Goal: Transaction & Acquisition: Purchase product/service

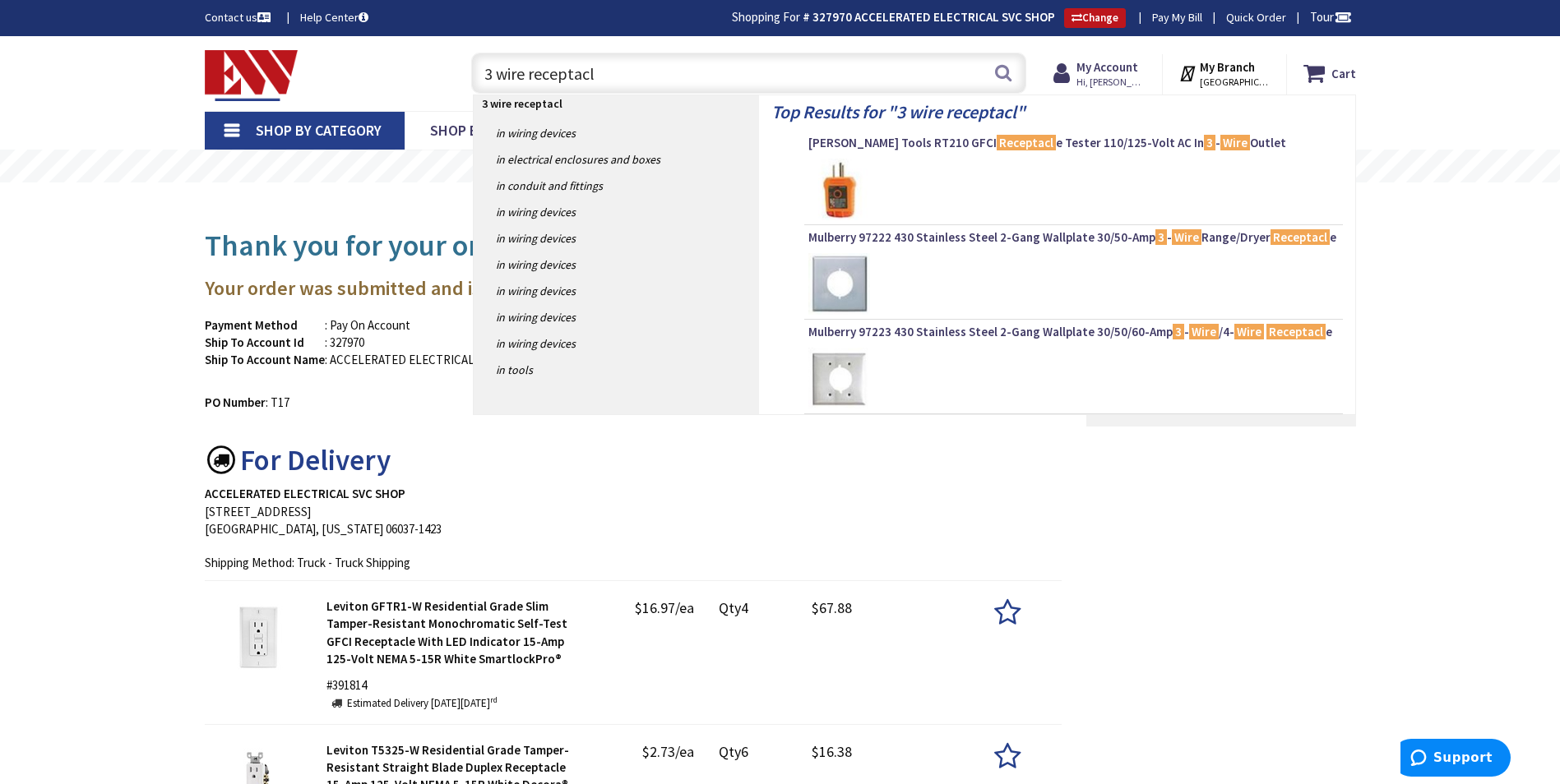
type input "3 wire receptacle"
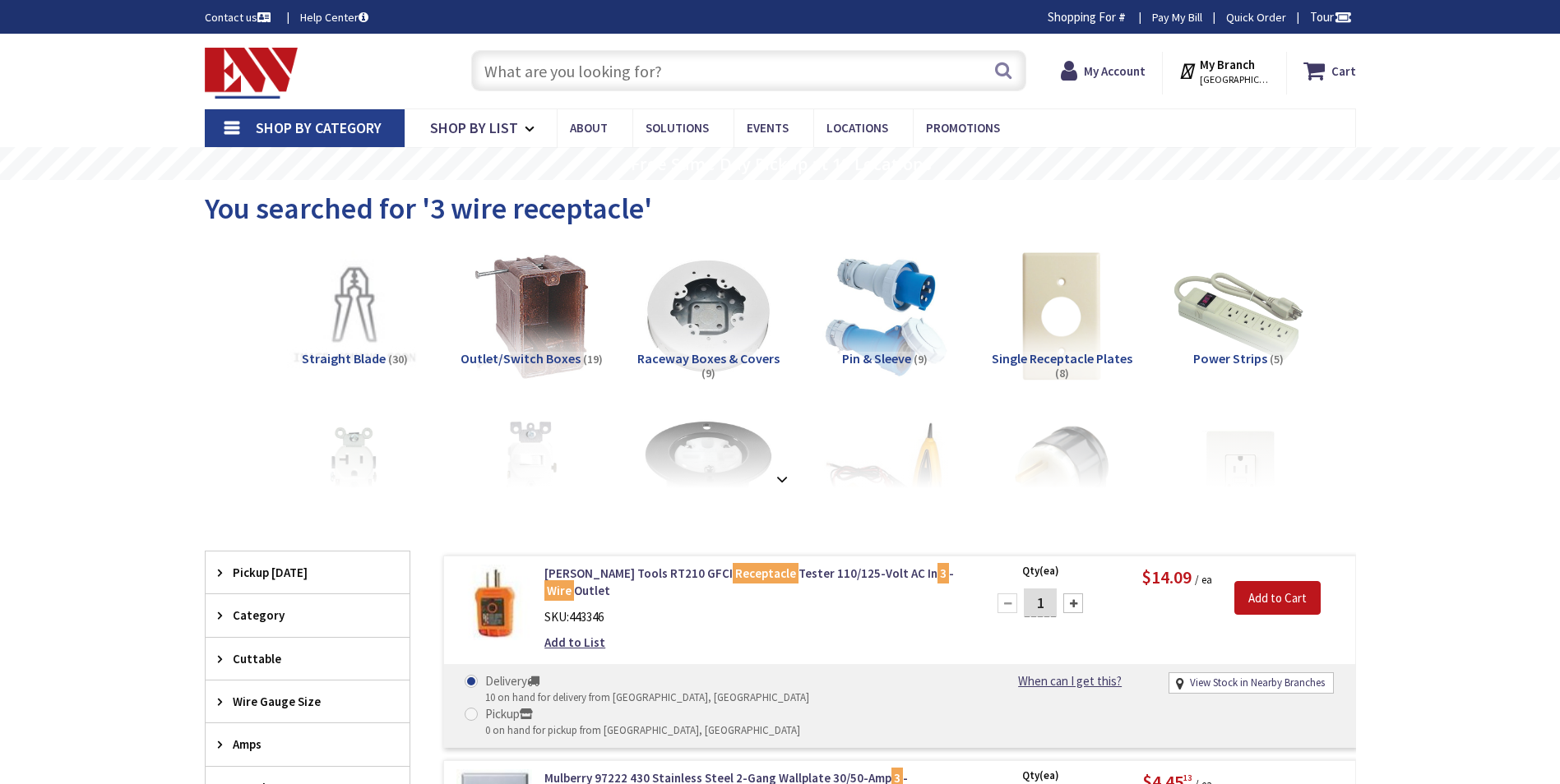
type input "Brandegee Ln, [GEOGRAPHIC_DATA], [GEOGRAPHIC_DATA]"
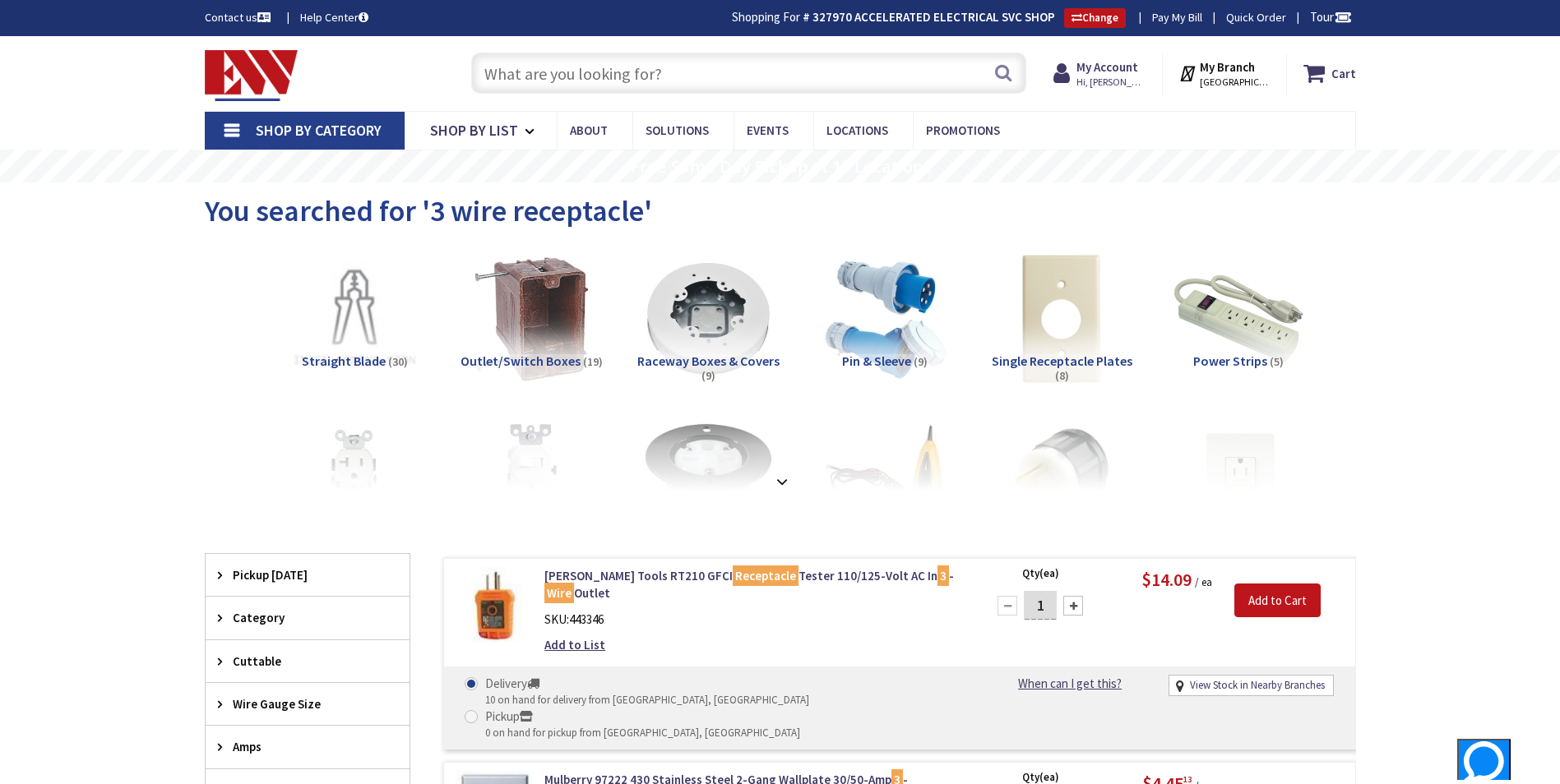
click at [561, 75] on input "text" at bounding box center [749, 73] width 555 height 41
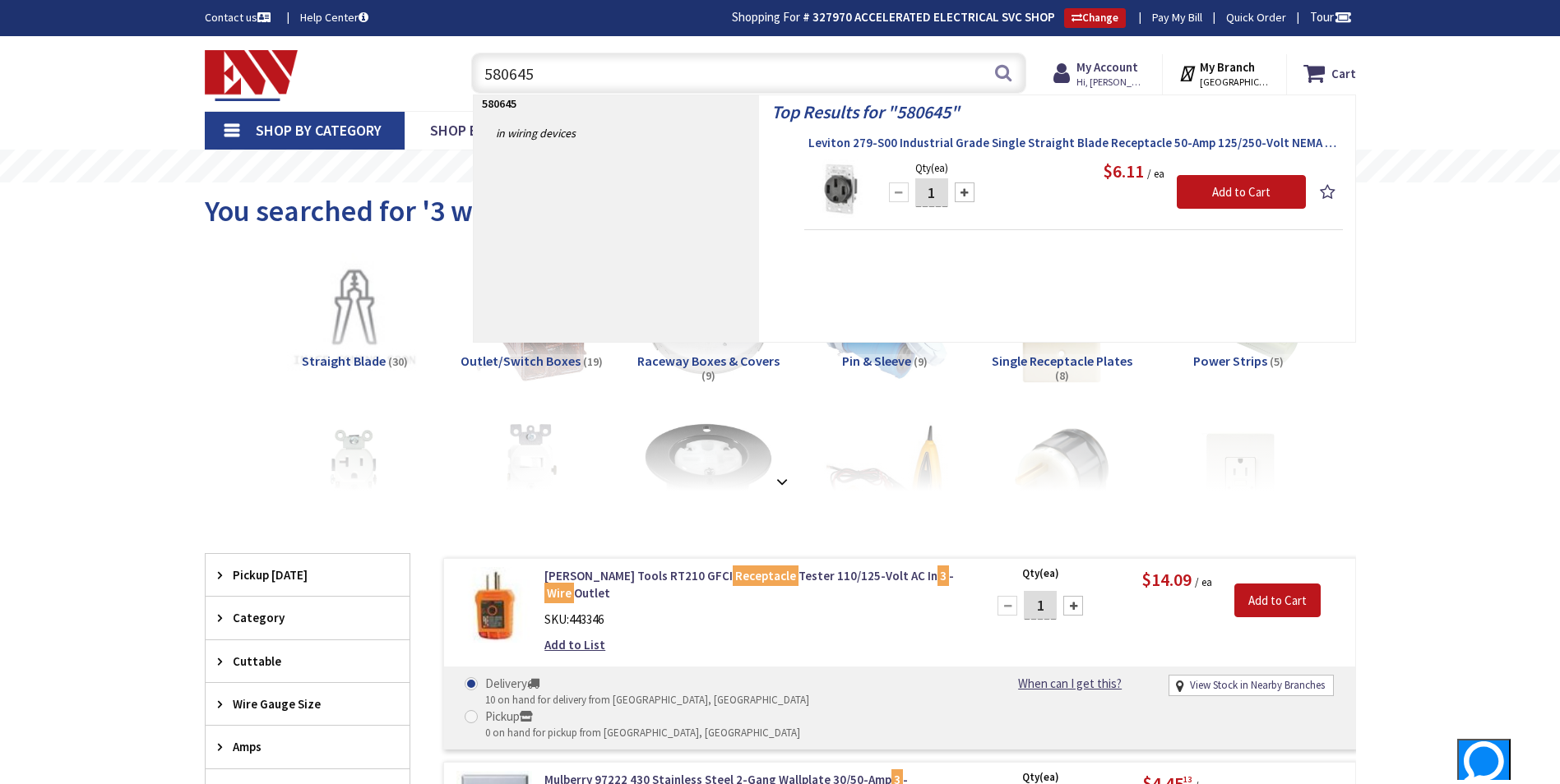
type input "580645"
click at [1055, 143] on span "Leviton 279-S00 Industrial Grade Single Straight Blade Receptacle 50-Amp 125/25…" at bounding box center [1073, 143] width 531 height 16
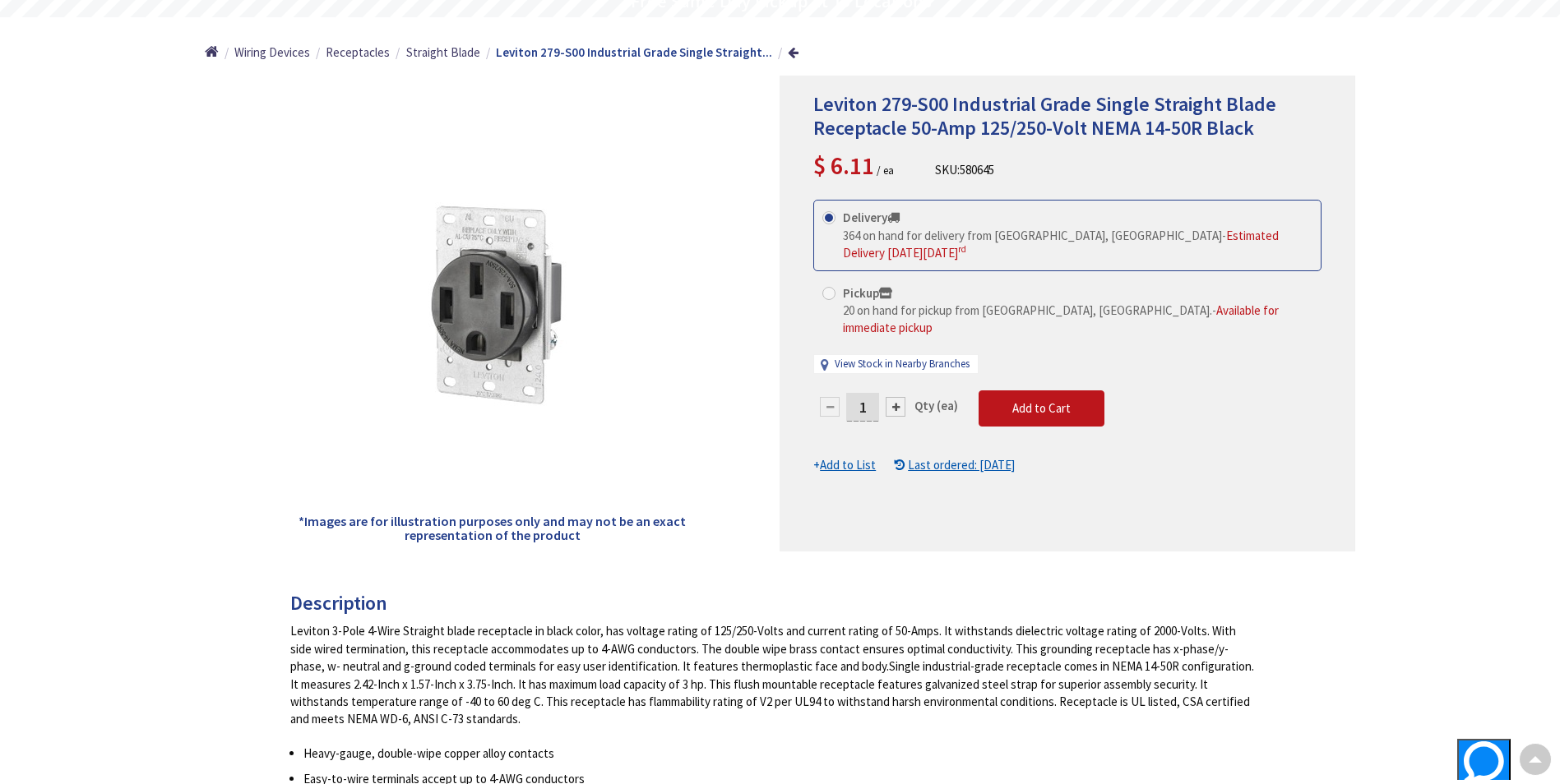
scroll to position [164, 0]
click at [858, 394] on input "1" at bounding box center [863, 408] width 33 height 29
type input "2"
click at [1018, 389] on form "This product is Discontinued Delivery 364 on hand for delivery from Middletown,…" at bounding box center [1068, 338] width 509 height 275
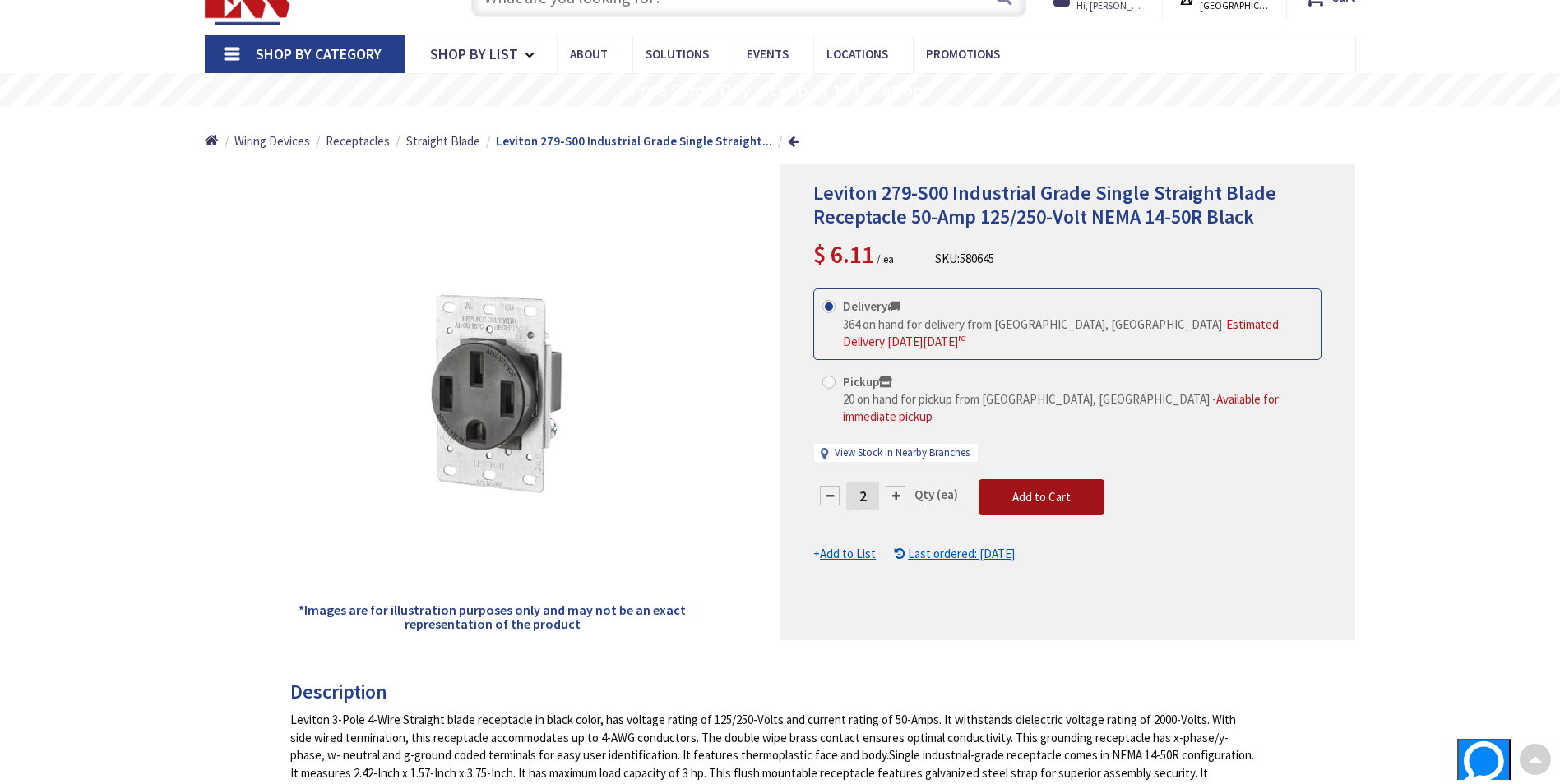
scroll to position [0, 0]
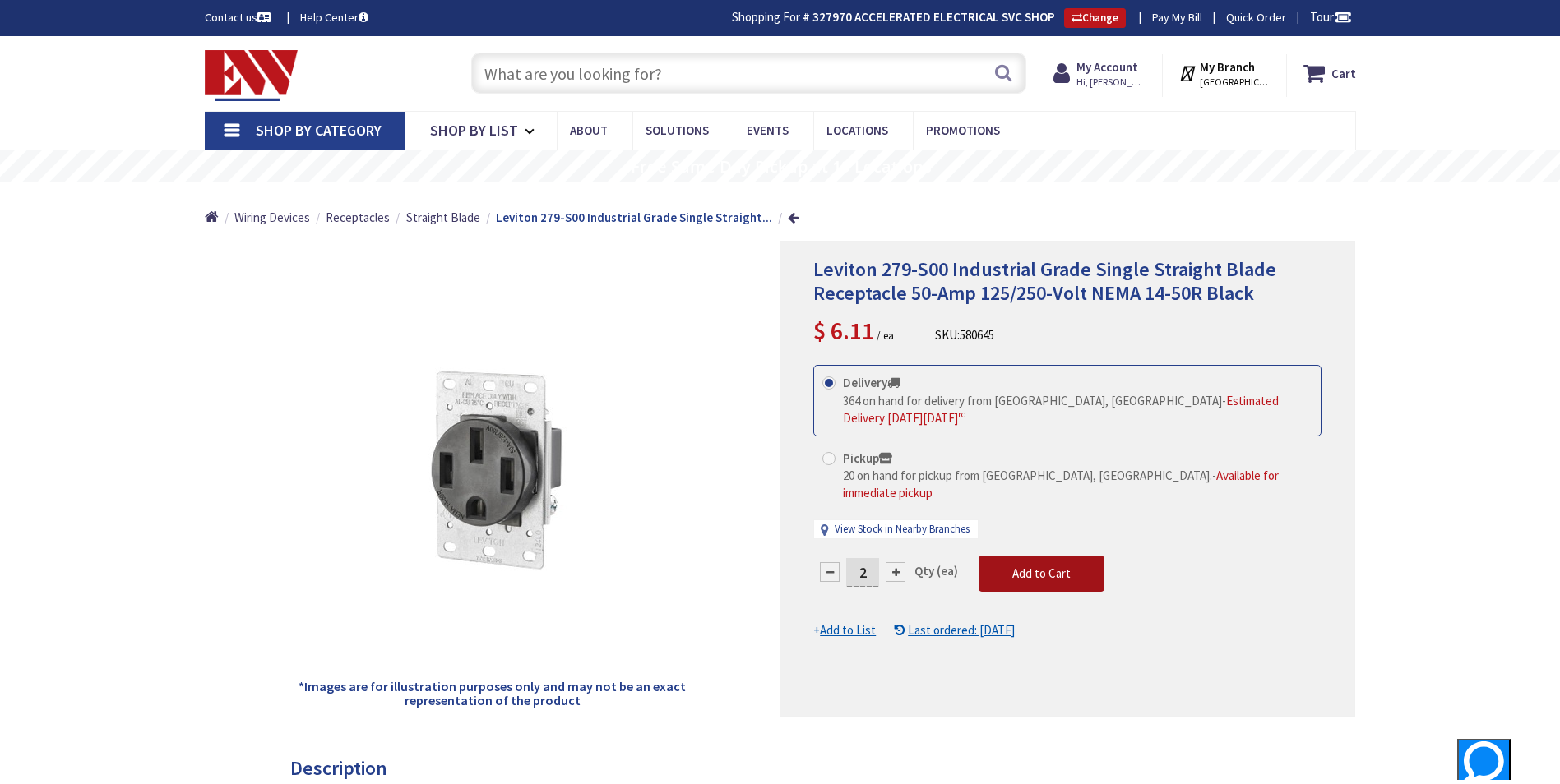
click at [1055, 565] on span "Add to Cart" at bounding box center [1041, 573] width 59 height 15
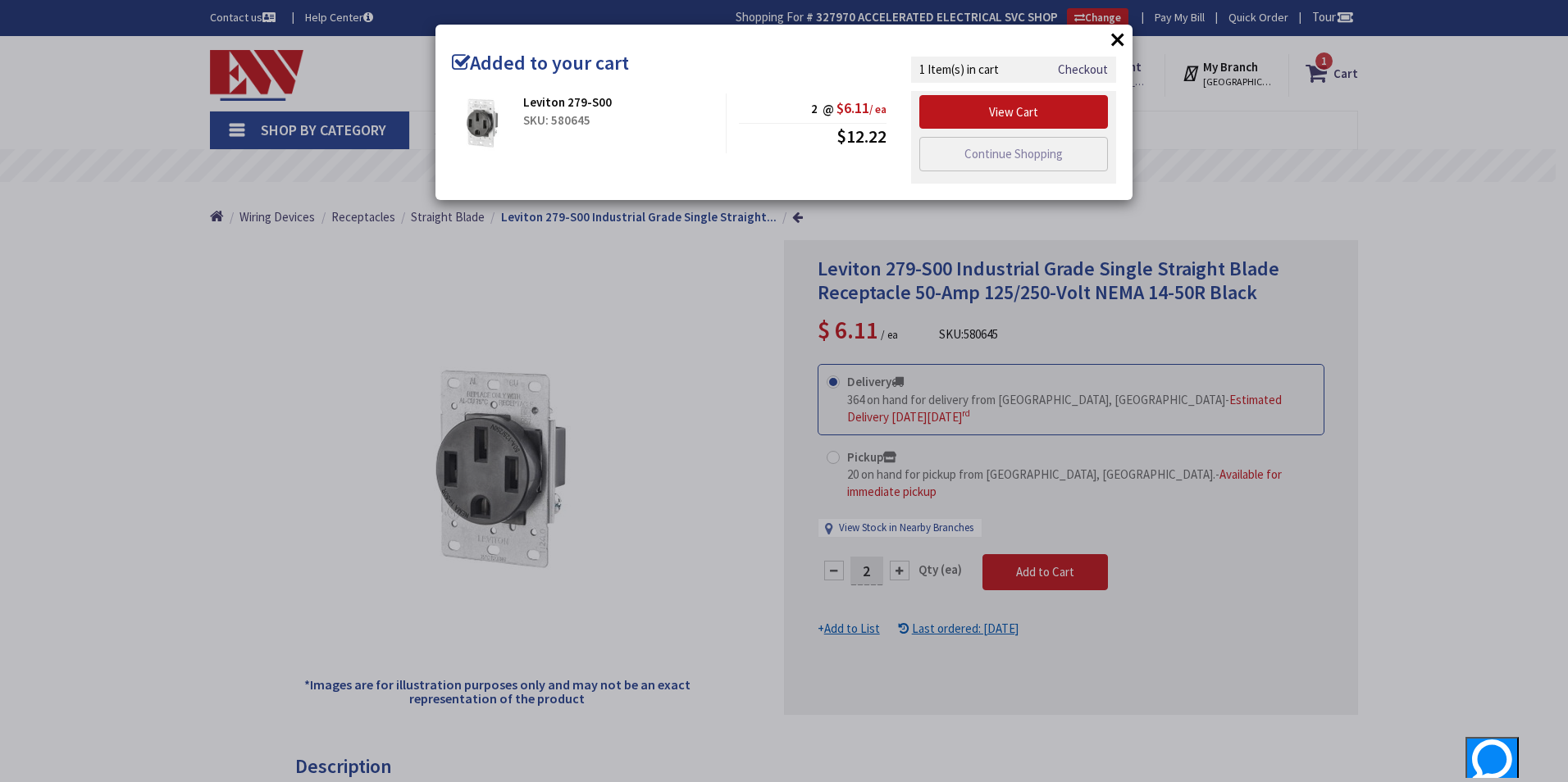
click at [1252, 554] on div "× Added to your cart Leviton 279-S00 SKU: 580645 2 @ $6.11 / ea $12.22" at bounding box center [784, 391] width 1568 height 782
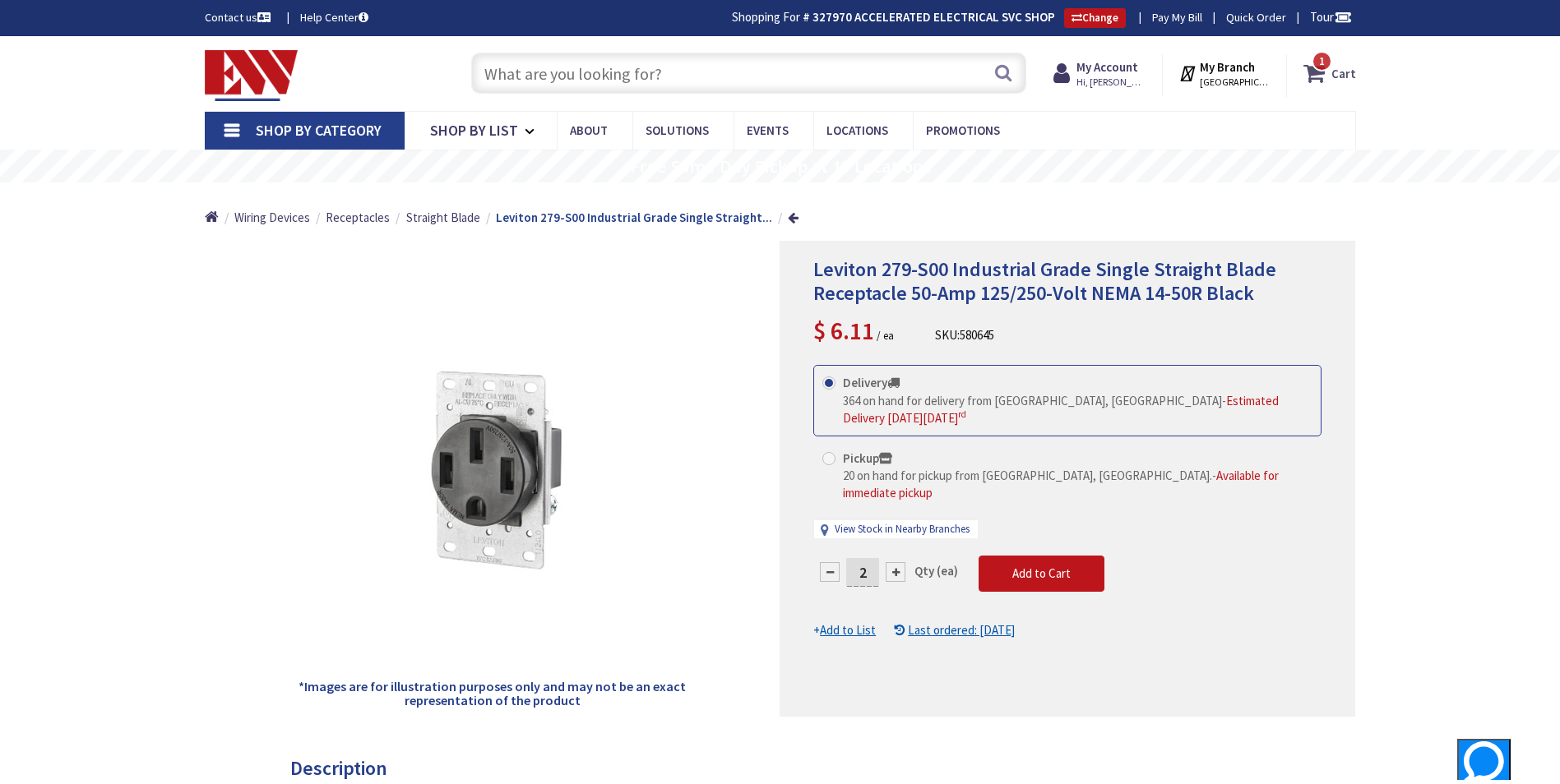
click at [1340, 64] on strong "Cart" at bounding box center [1343, 73] width 25 height 30
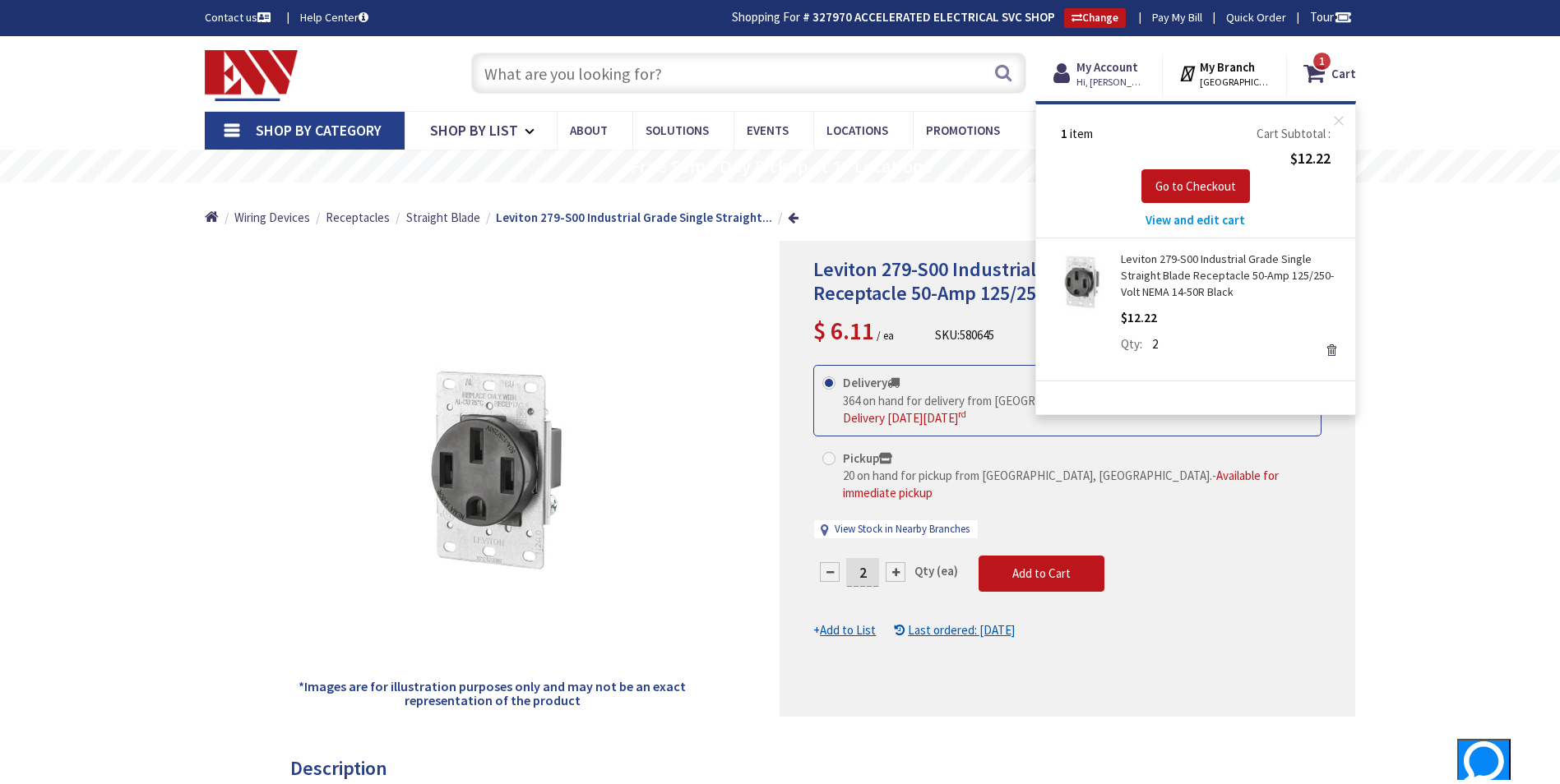
click at [797, 360] on div "Leviton 279-S00 Industrial Grade Single Straight Blade Receptacle 50-Amp 125/25…" at bounding box center [1068, 479] width 576 height 476
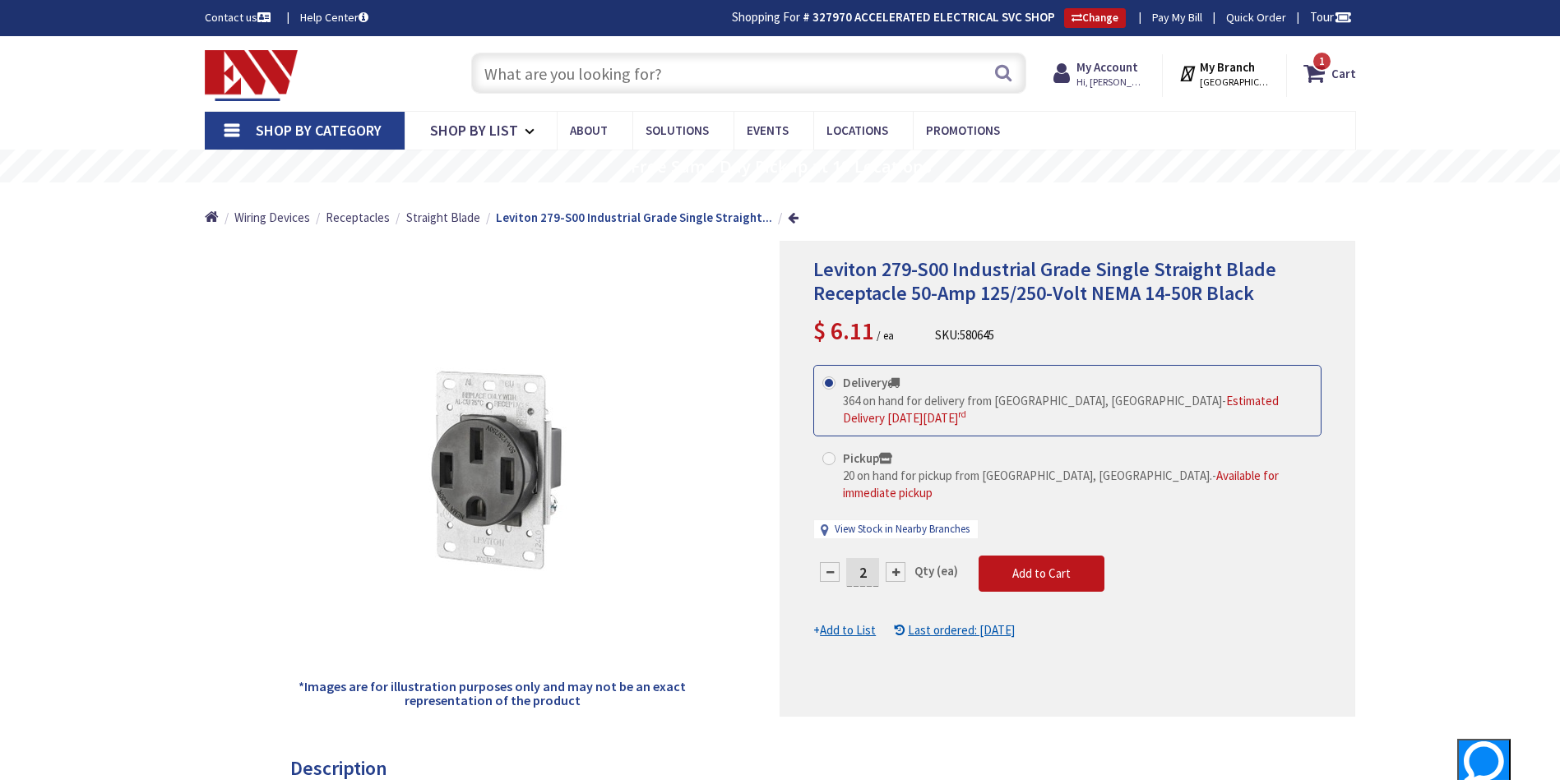
click at [650, 83] on input "text" at bounding box center [749, 73] width 555 height 41
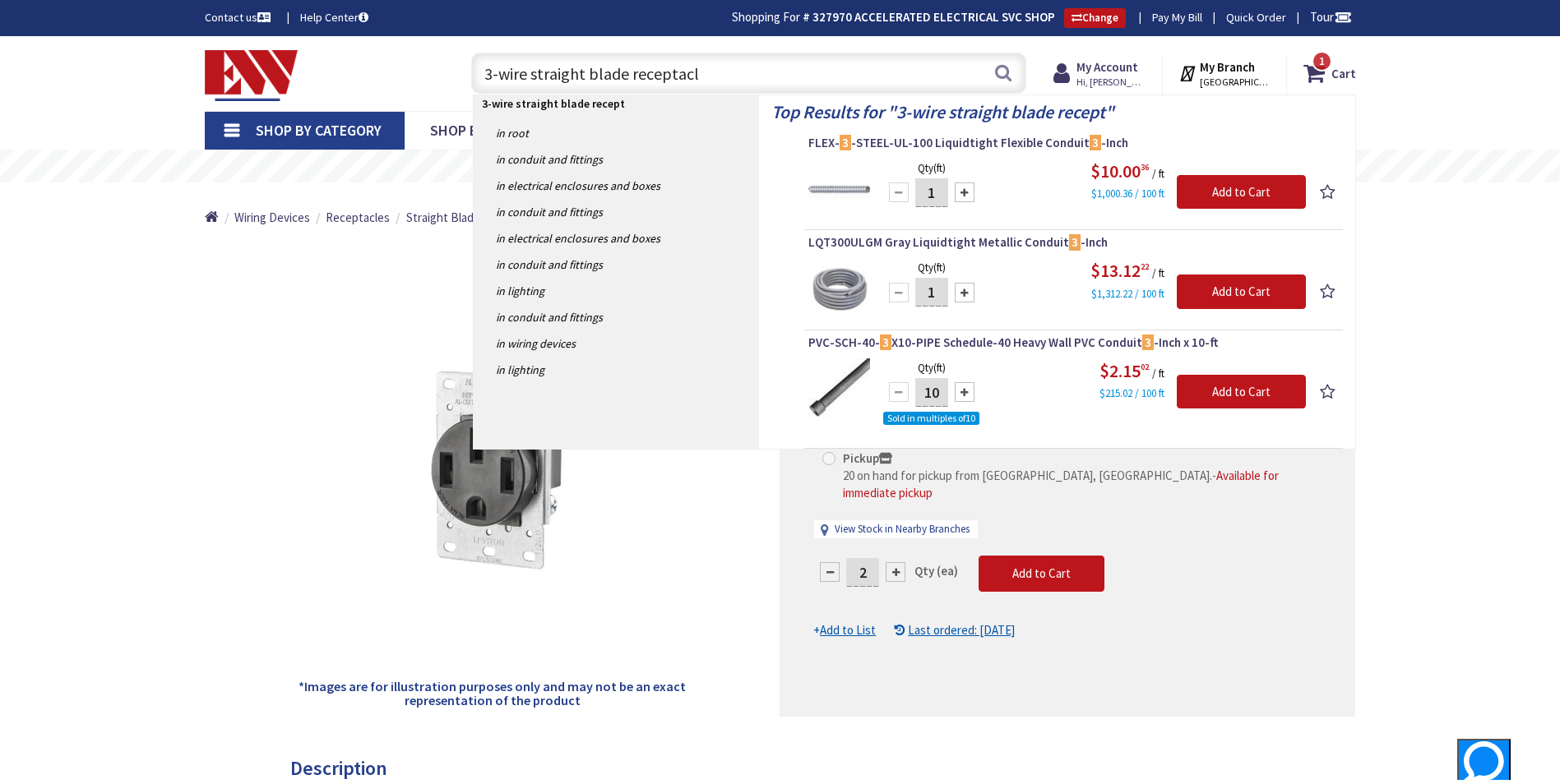
type input "3-wire straight blade receptacle"
